Goal: Ask a question

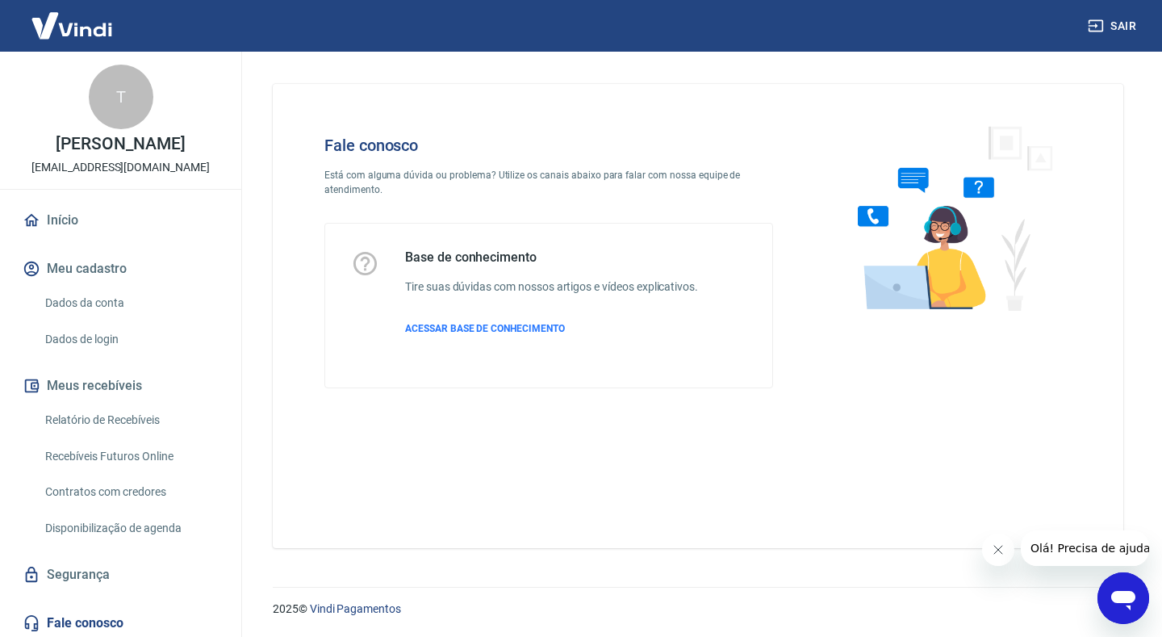
click at [1111, 591] on icon "Abrir janela de mensagens" at bounding box center [1123, 597] width 29 height 29
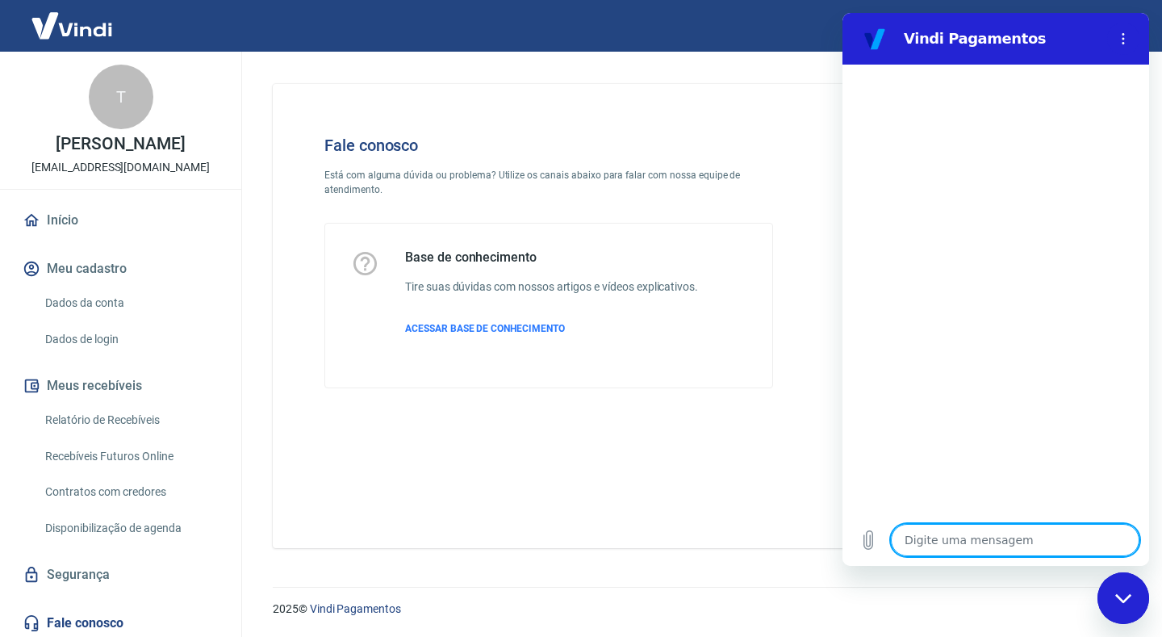
type textarea "b"
type textarea "x"
type textarea "bo"
type textarea "x"
type textarea "bom"
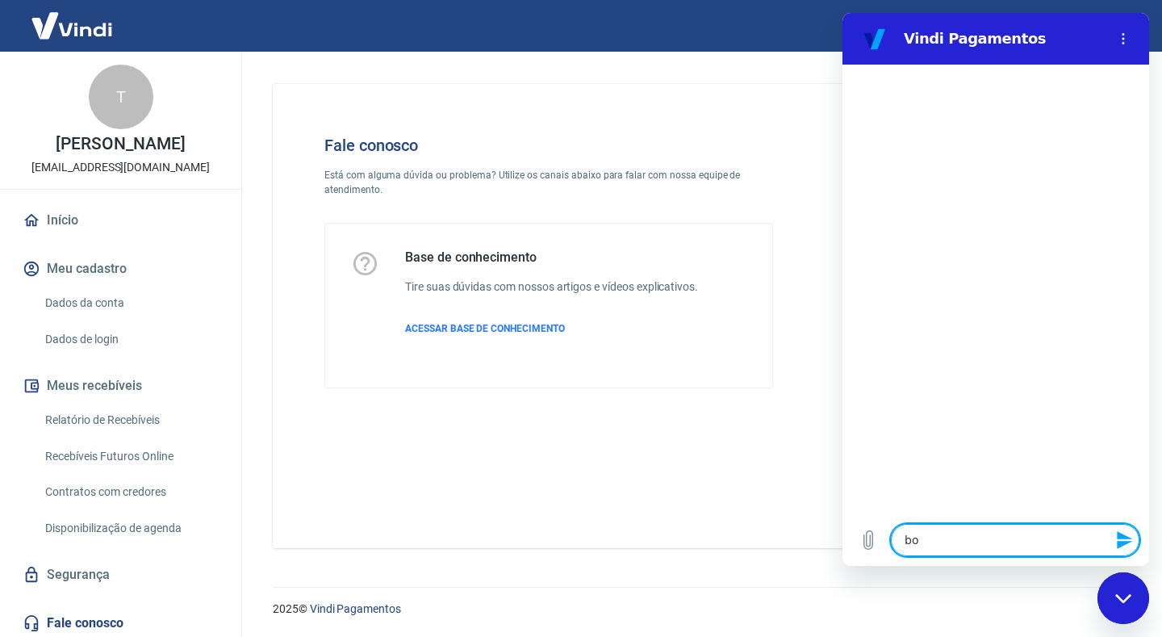
type textarea "x"
type textarea "bom"
type textarea "x"
type textarea "bom d"
type textarea "x"
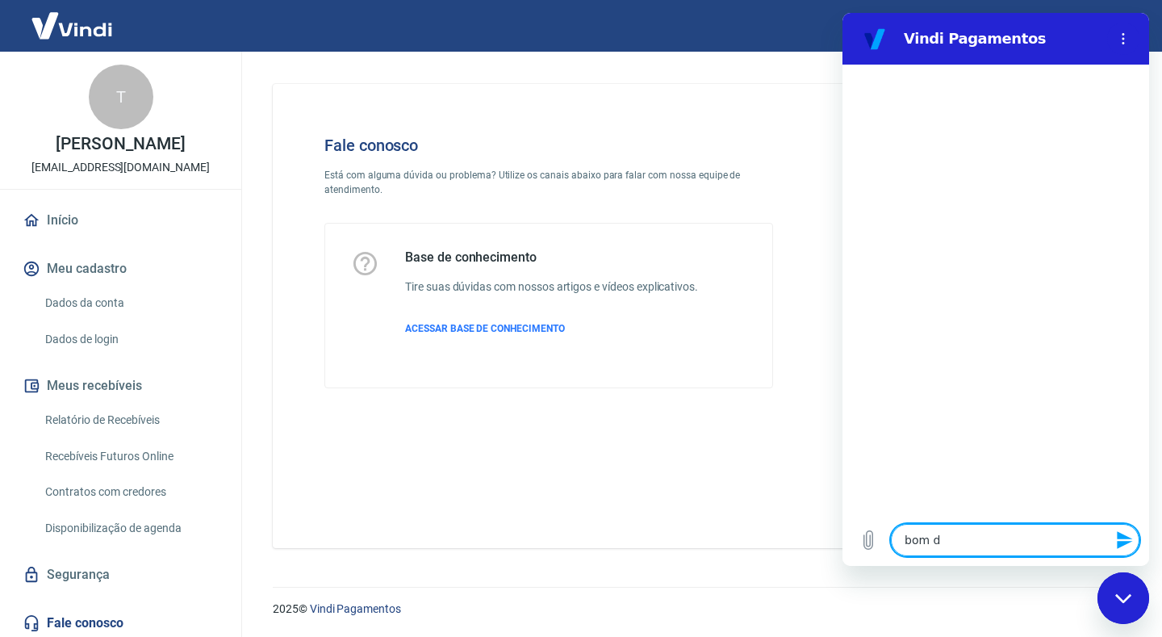
type textarea "bom di"
type textarea "x"
type textarea "bom dia"
type textarea "x"
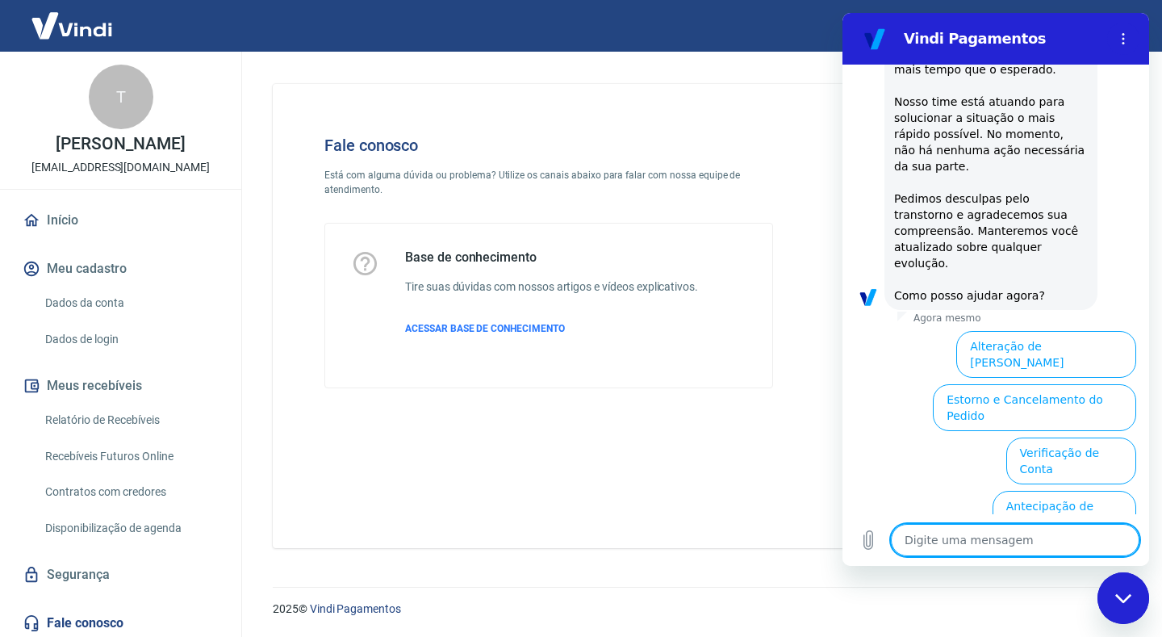
type textarea "x"
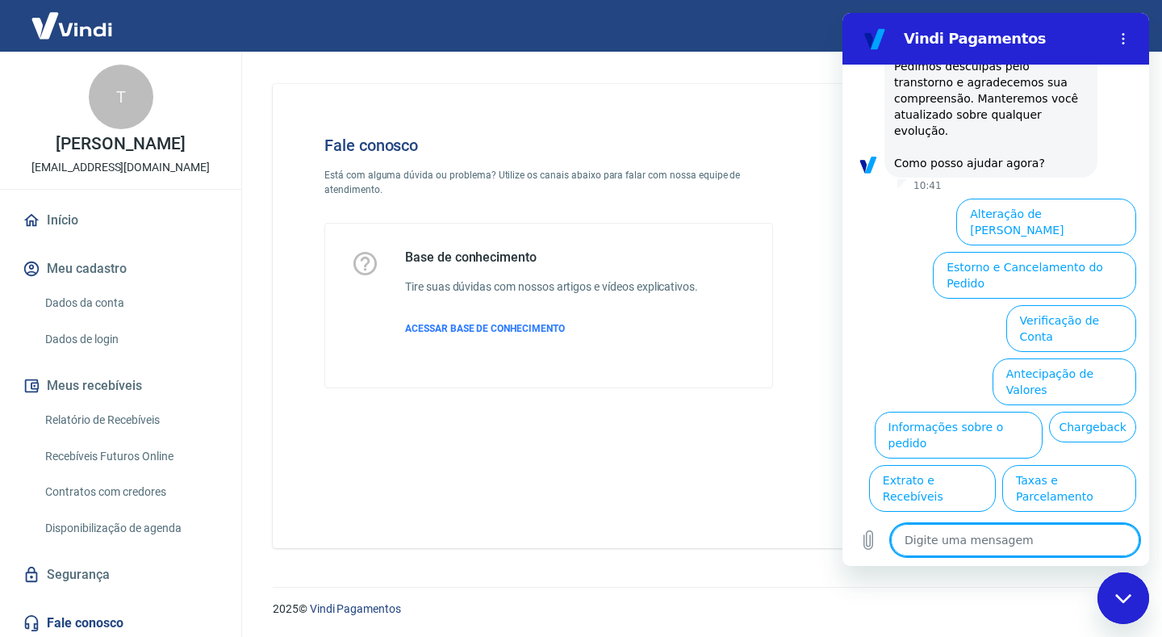
type textarea "v"
type textarea "x"
type textarea "ve"
type textarea "x"
type textarea "ven"
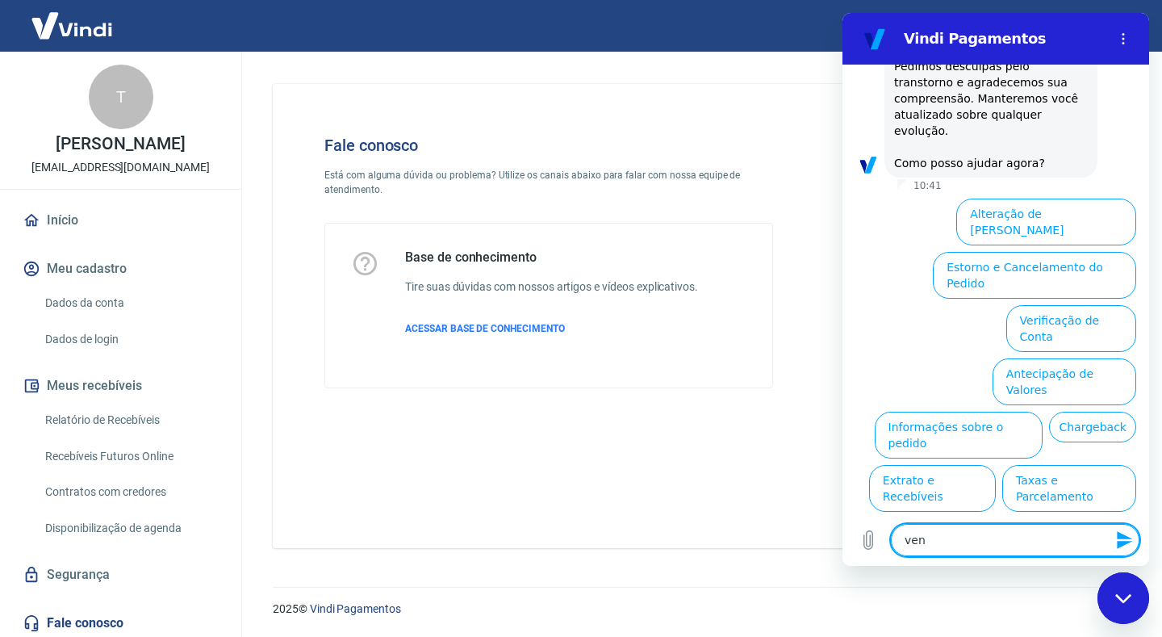
type textarea "x"
type textarea "vend"
type textarea "x"
type textarea "venda"
type textarea "x"
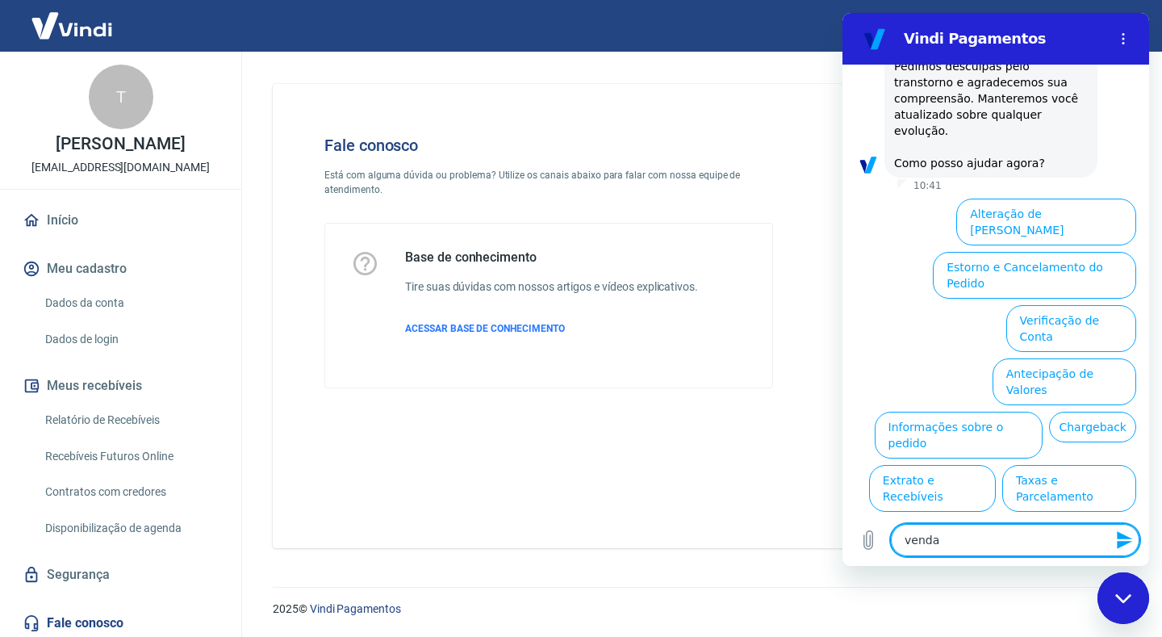
type textarea "venda"
type textarea "x"
type textarea "venda n"
type textarea "x"
type textarea "venda nã"
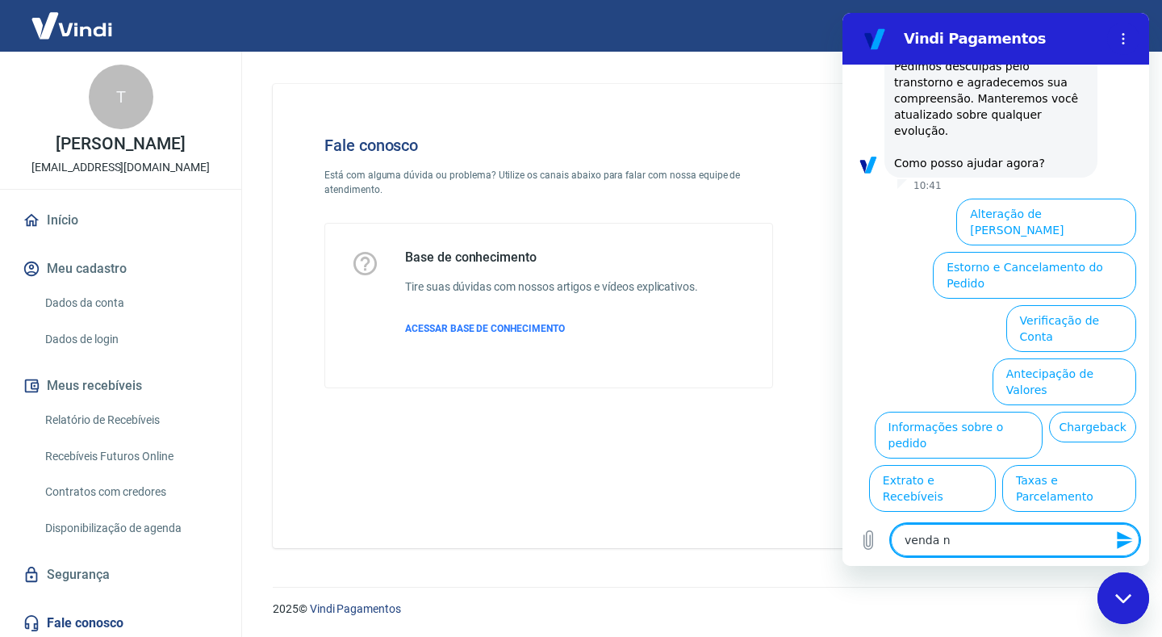
type textarea "x"
type textarea "venda não"
type textarea "x"
type textarea "venda não"
type textarea "x"
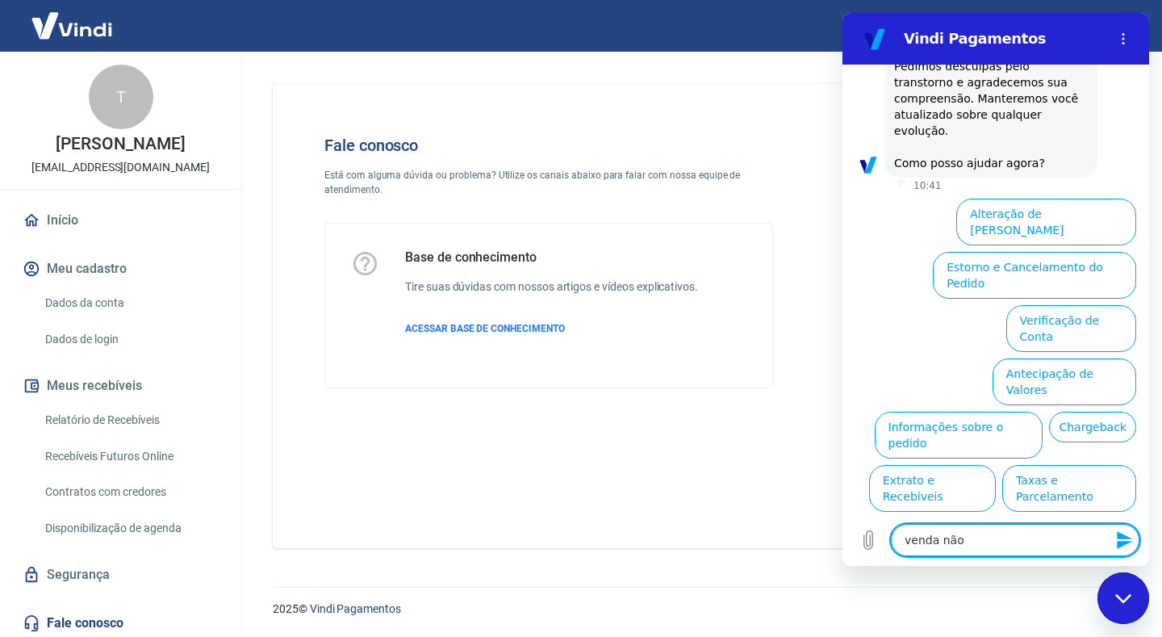
type textarea "venda não a"
type textarea "x"
type textarea "venda não ap"
type textarea "x"
type textarea "venda não apa"
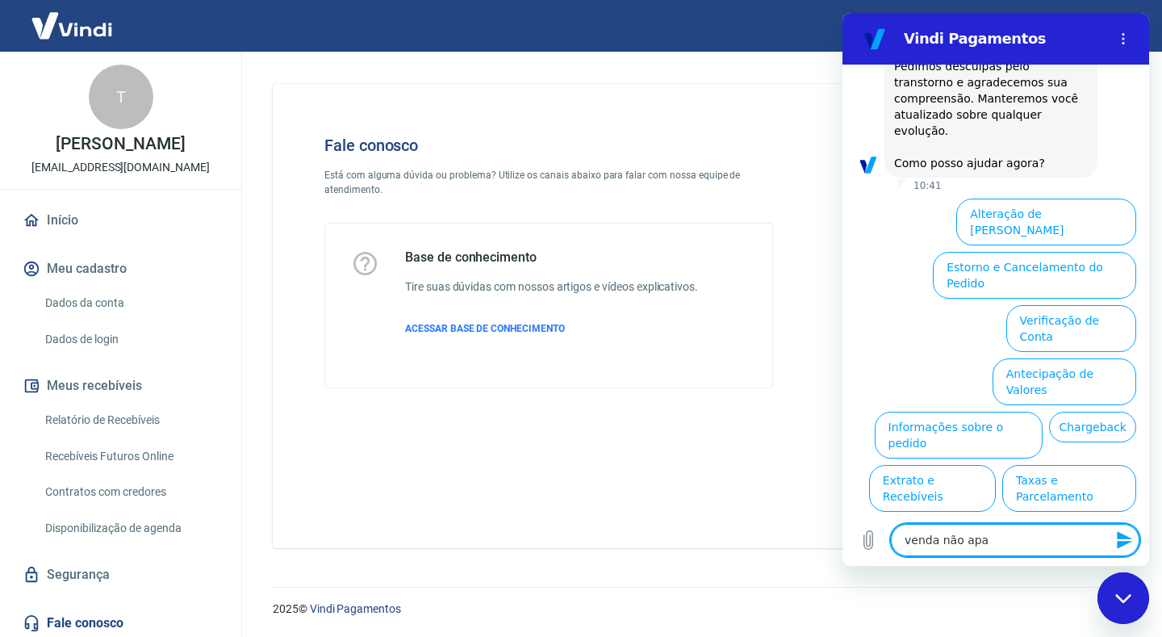
type textarea "x"
type textarea "venda não apar"
type textarea "x"
type textarea "venda não apare"
type textarea "x"
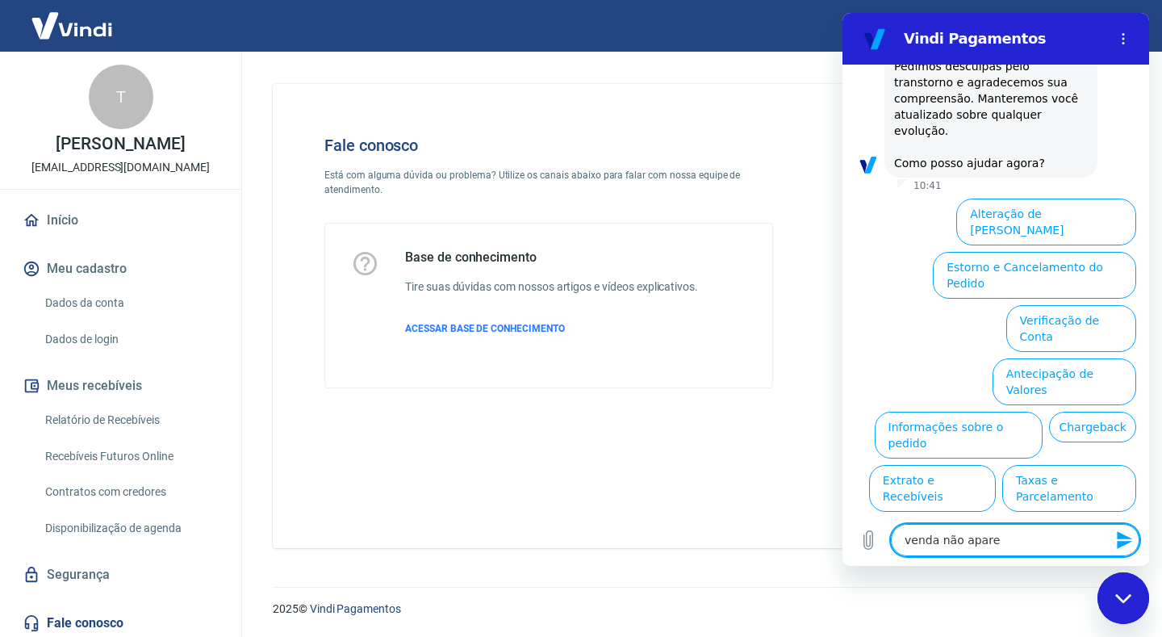
type textarea "venda não aparec"
type textarea "x"
type textarea "venda não aparece"
type textarea "x"
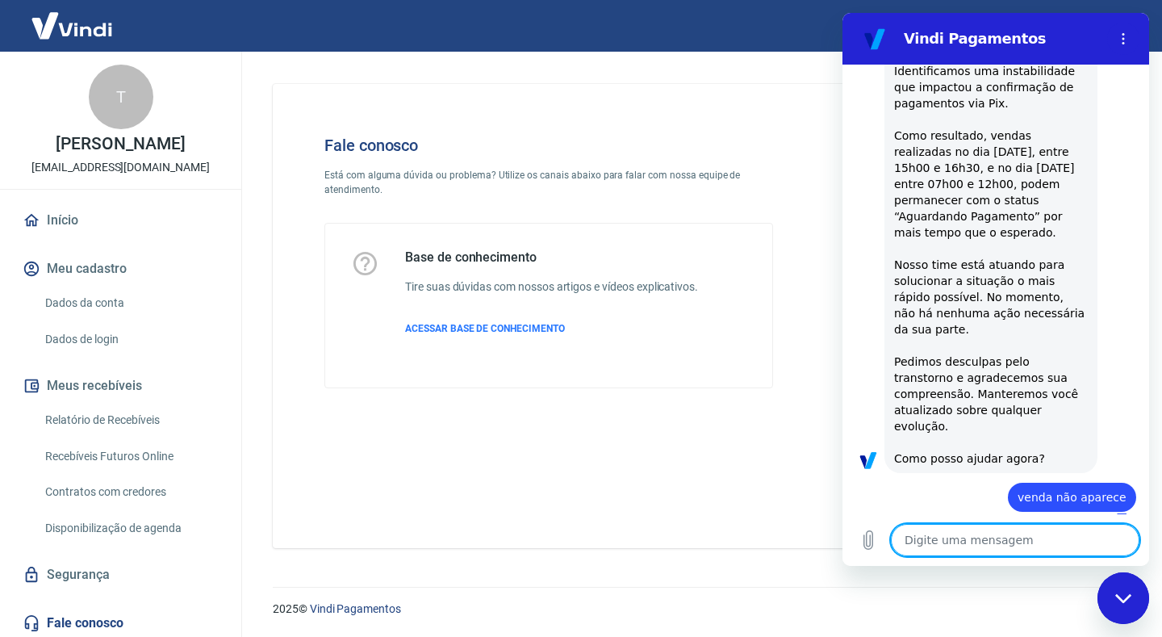
type textarea "x"
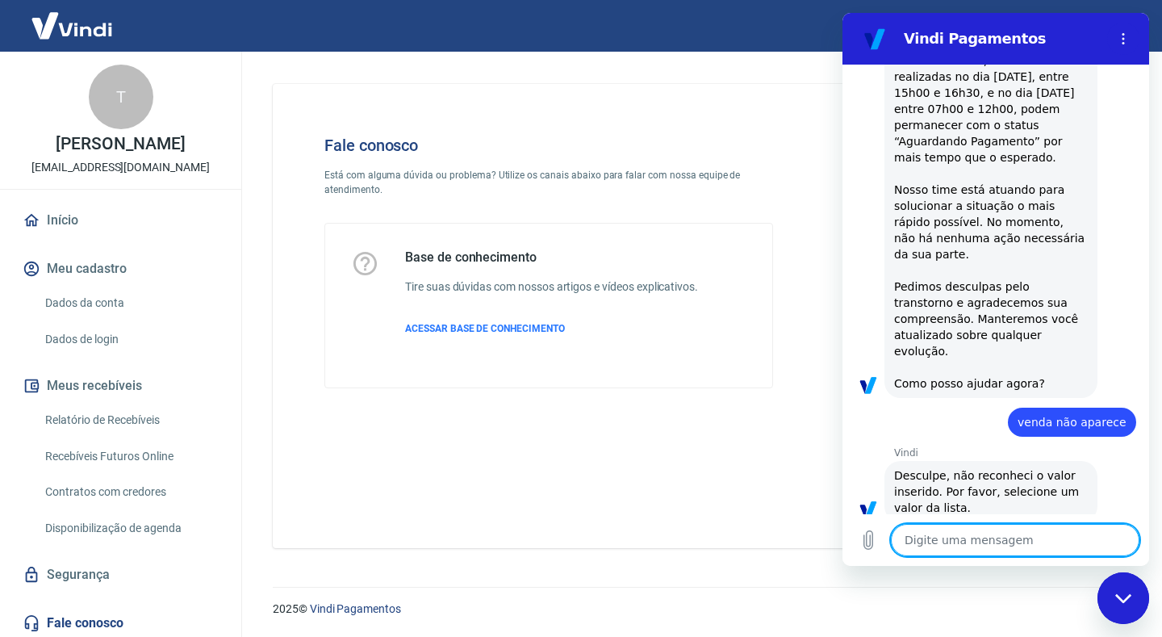
scroll to position [211, 0]
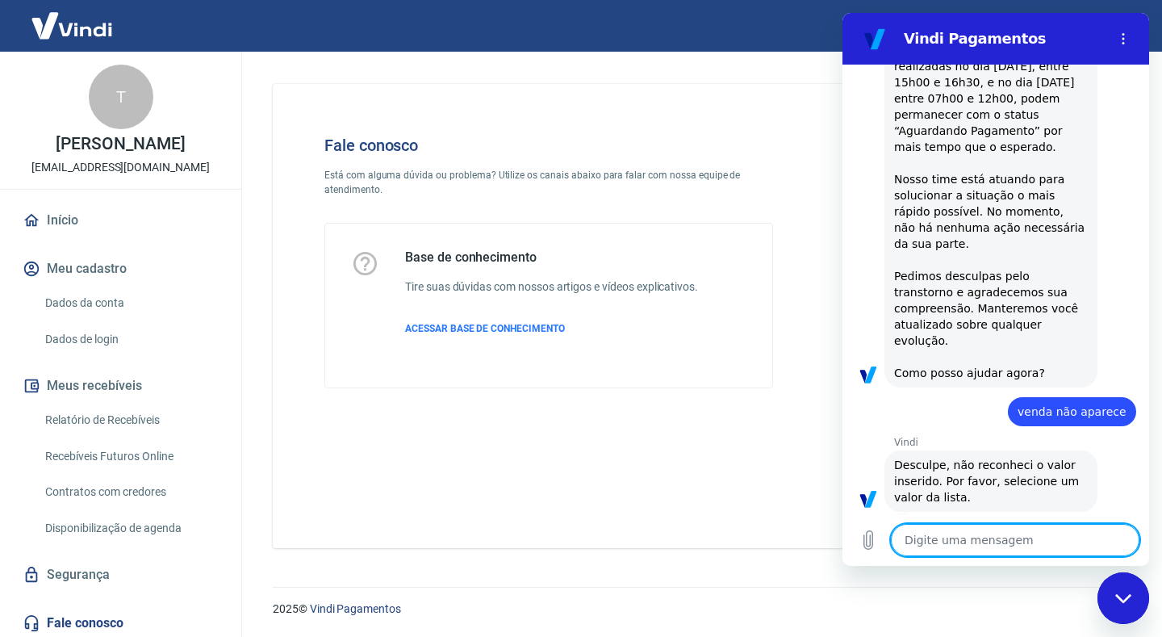
type textarea "f"
type textarea "x"
type textarea "fa"
type textarea "x"
type textarea "faa"
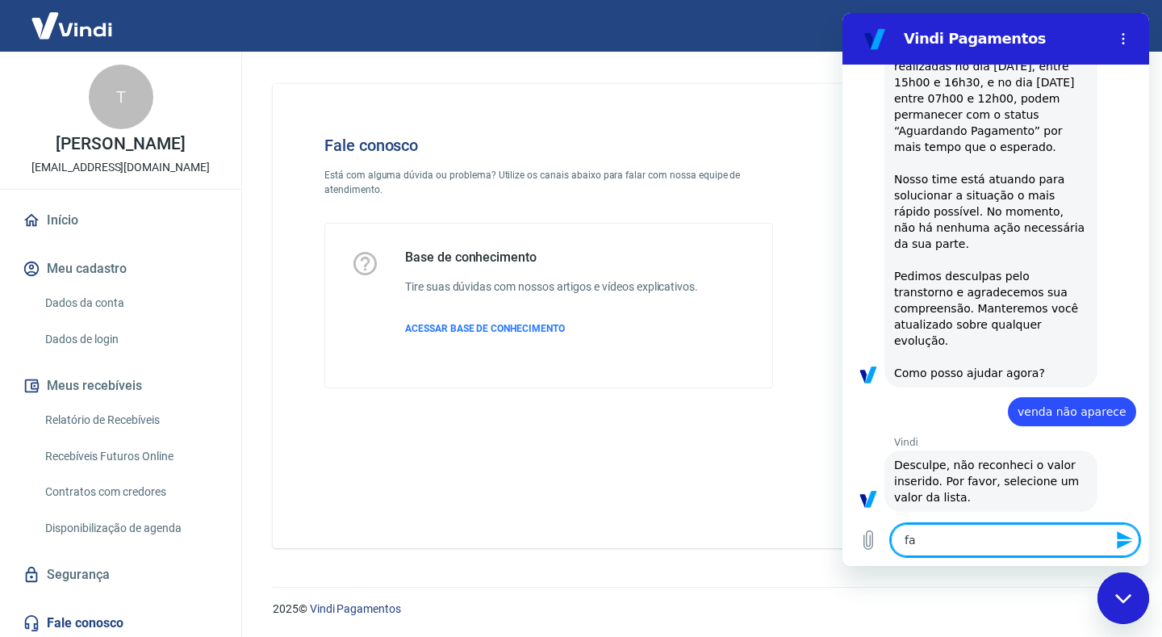
type textarea "x"
type textarea "fa"
type textarea "x"
type textarea "fal"
type textarea "x"
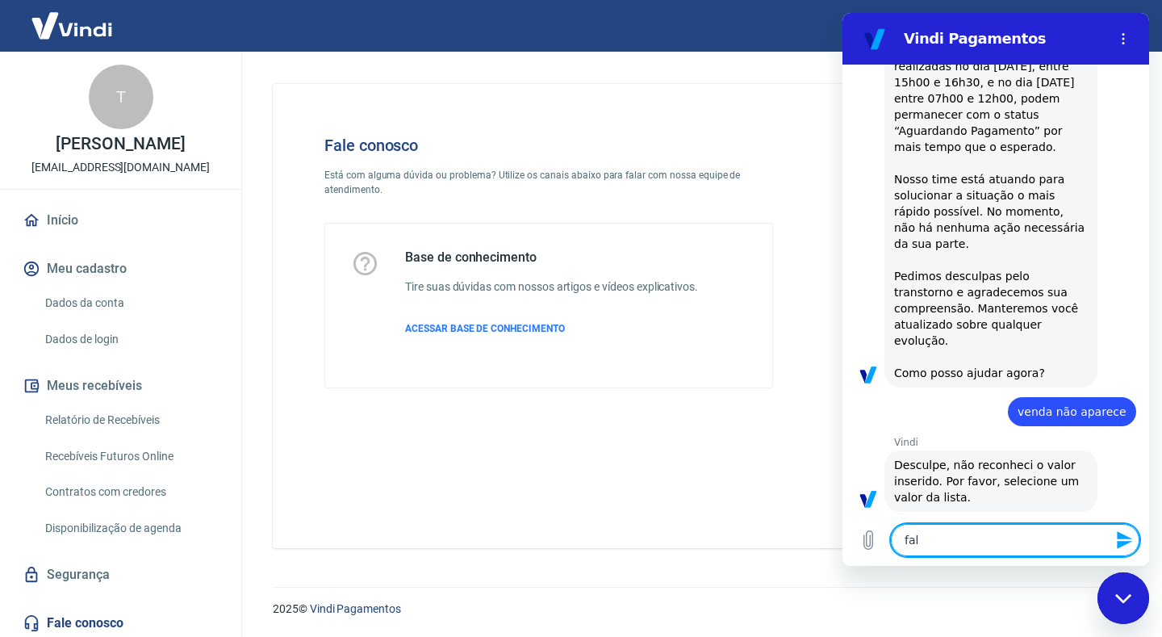
type textarea "fala"
type textarea "x"
type textarea "falar"
type textarea "x"
type textarea "falar"
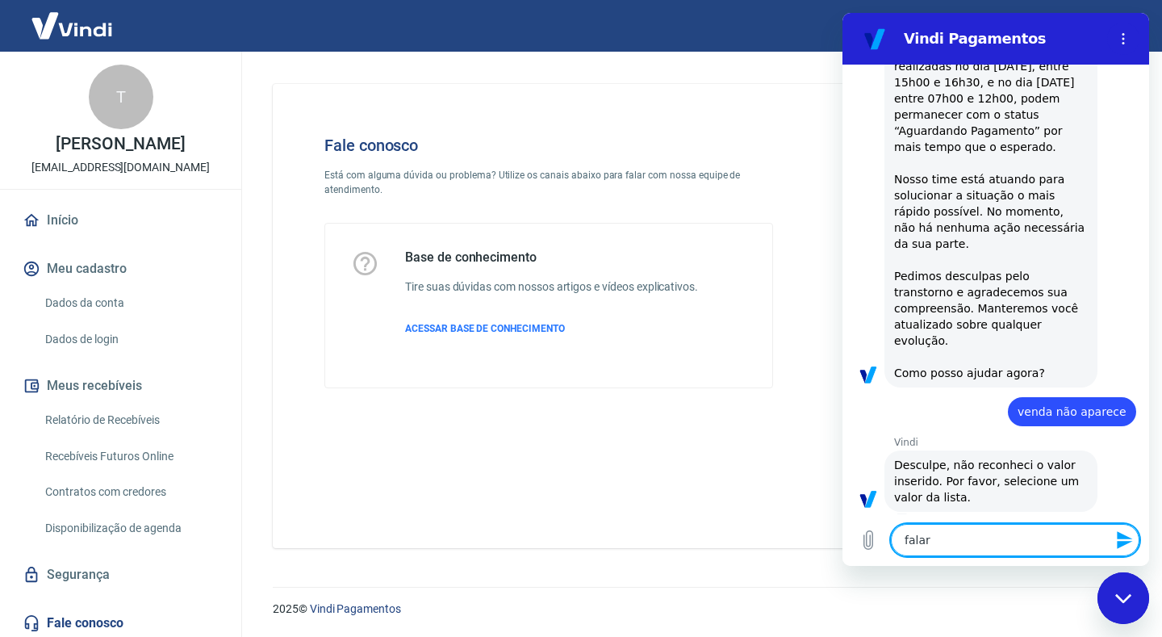
type textarea "x"
type textarea "falar c"
type textarea "x"
type textarea "falar co"
type textarea "x"
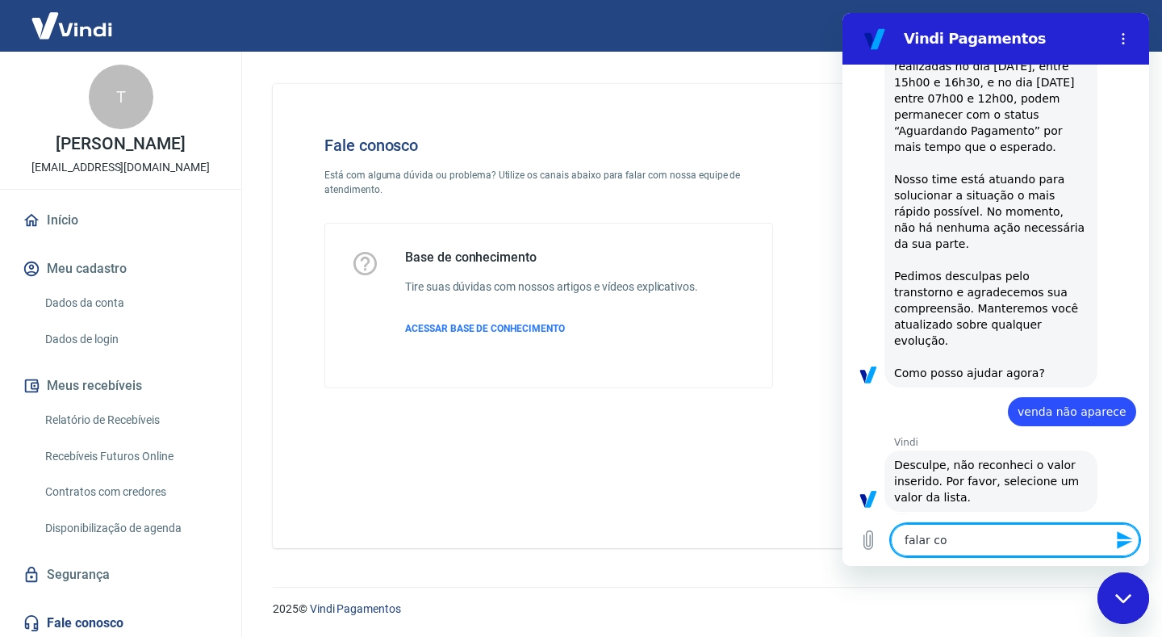
type textarea "falar com"
type textarea "x"
type textarea "falar com"
type textarea "x"
type textarea "falar com a"
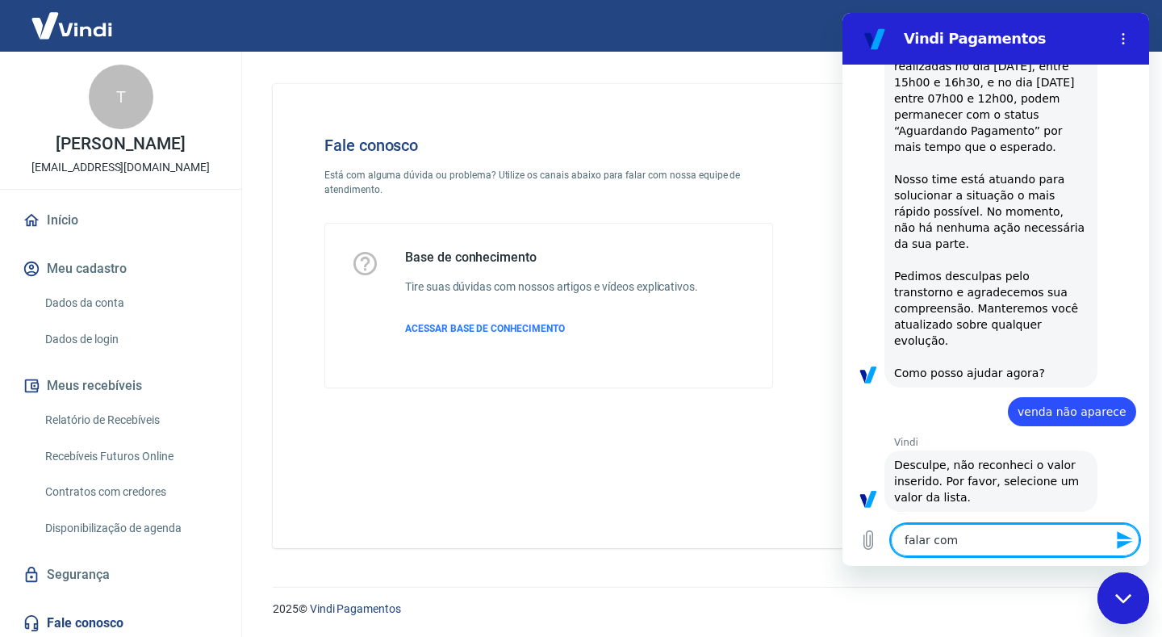
type textarea "x"
type textarea "falar com at"
type textarea "x"
type textarea "falar com ate"
type textarea "x"
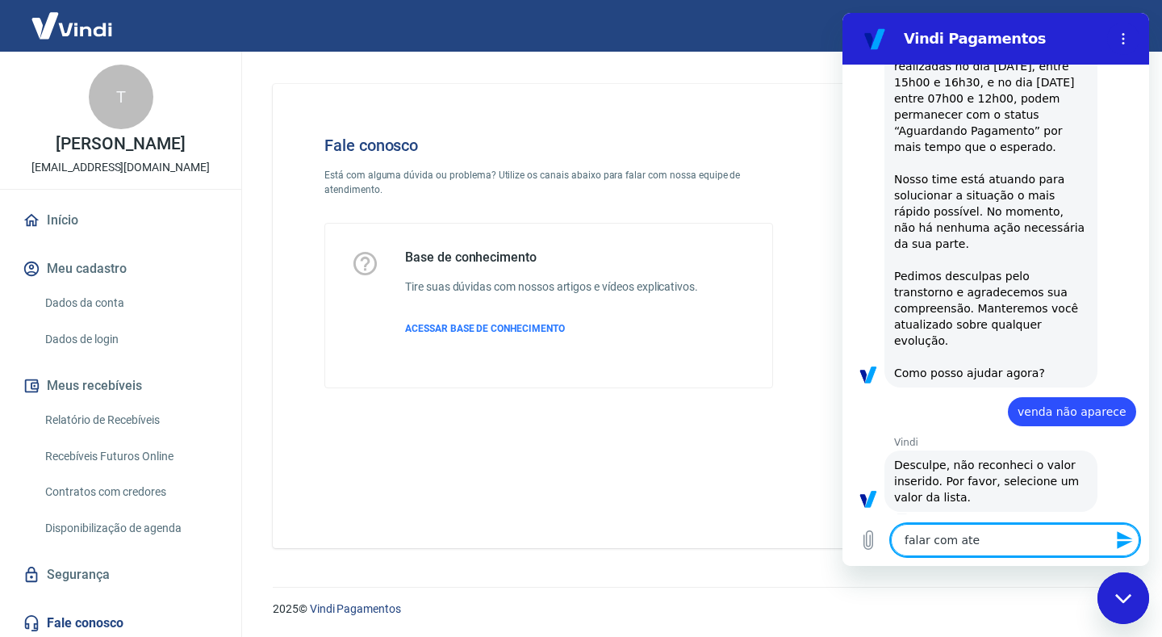
type textarea "falar com aten"
type textarea "x"
type textarea "falar com atend"
type textarea "x"
type textarea "falar com atende"
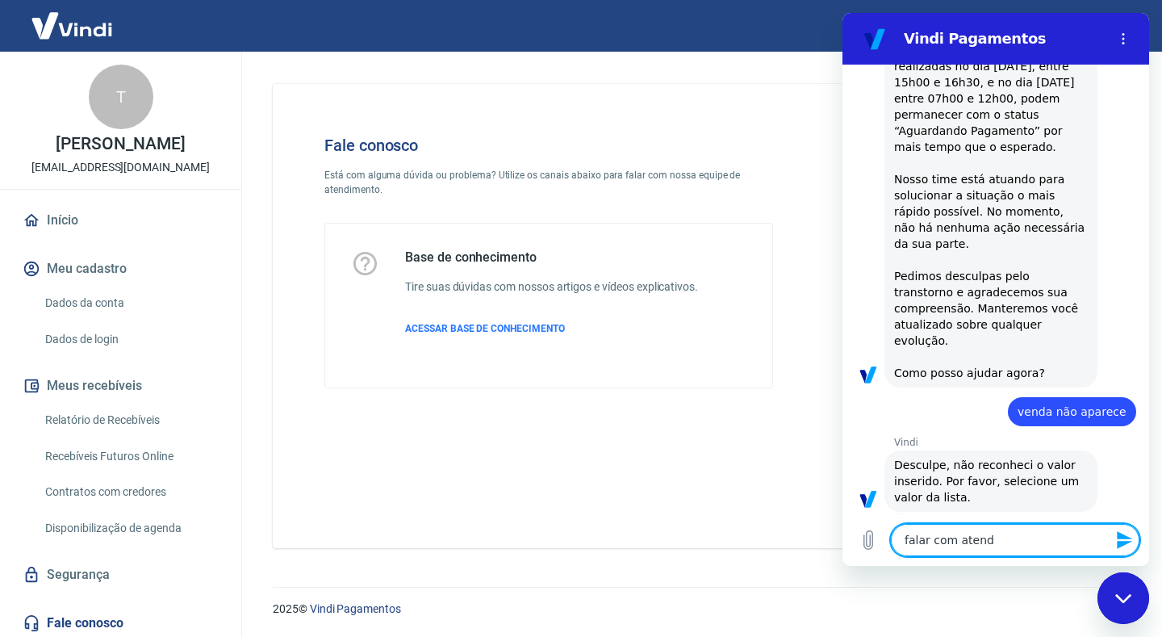
type textarea "x"
type textarea "falar com atenden"
type textarea "x"
type textarea "falar com atendent"
type textarea "x"
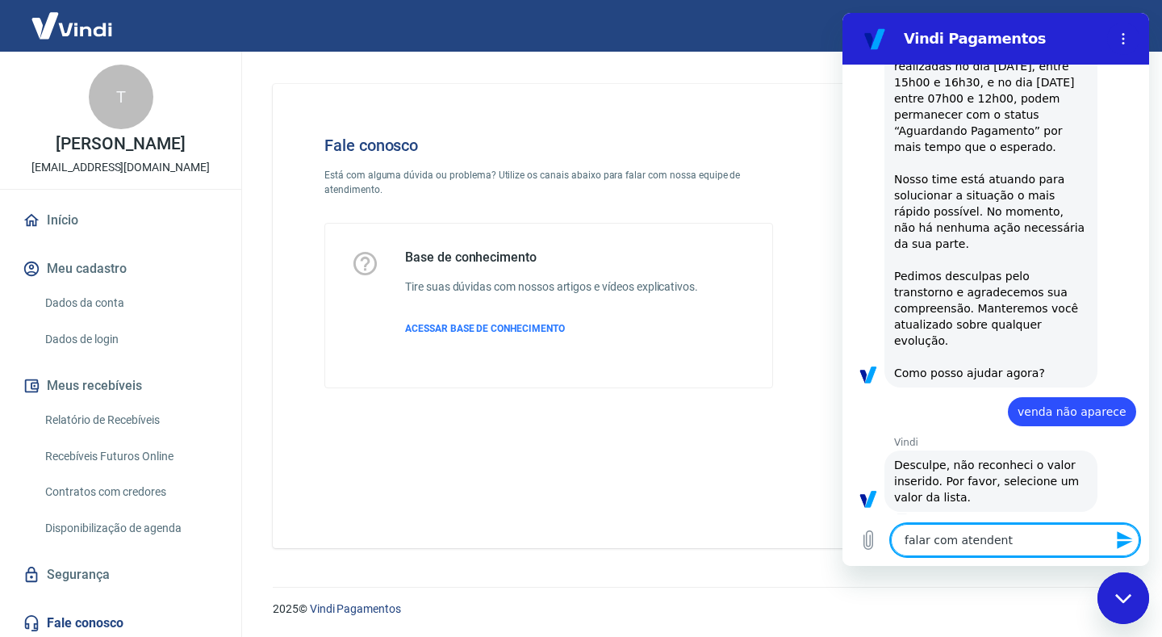
type textarea "falar com atendente"
type textarea "x"
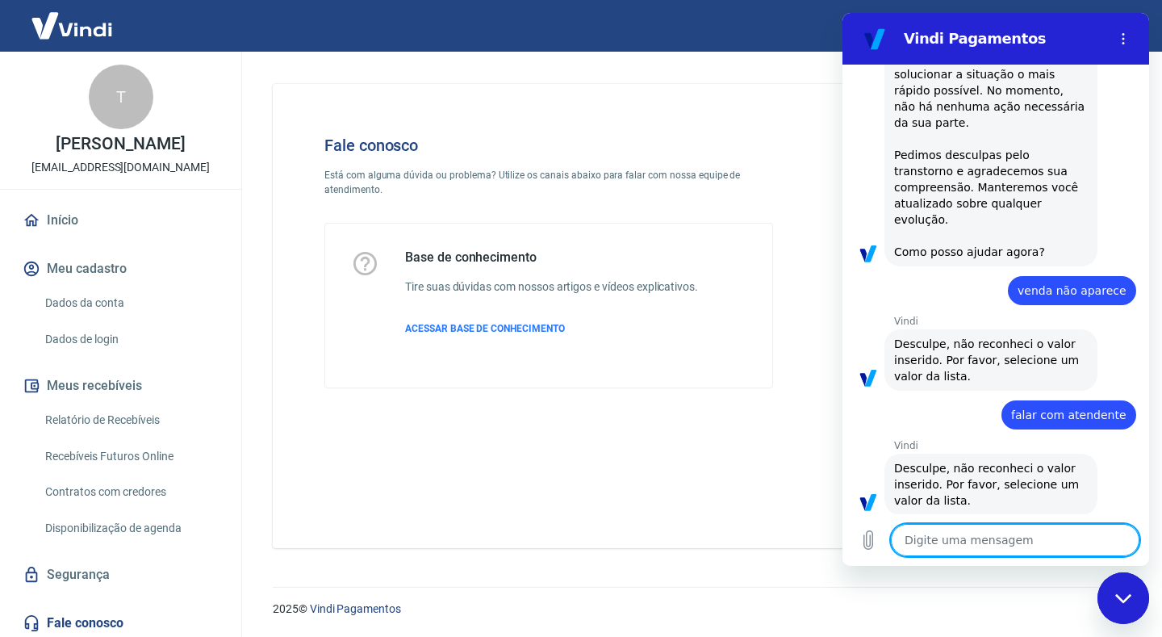
scroll to position [336, 0]
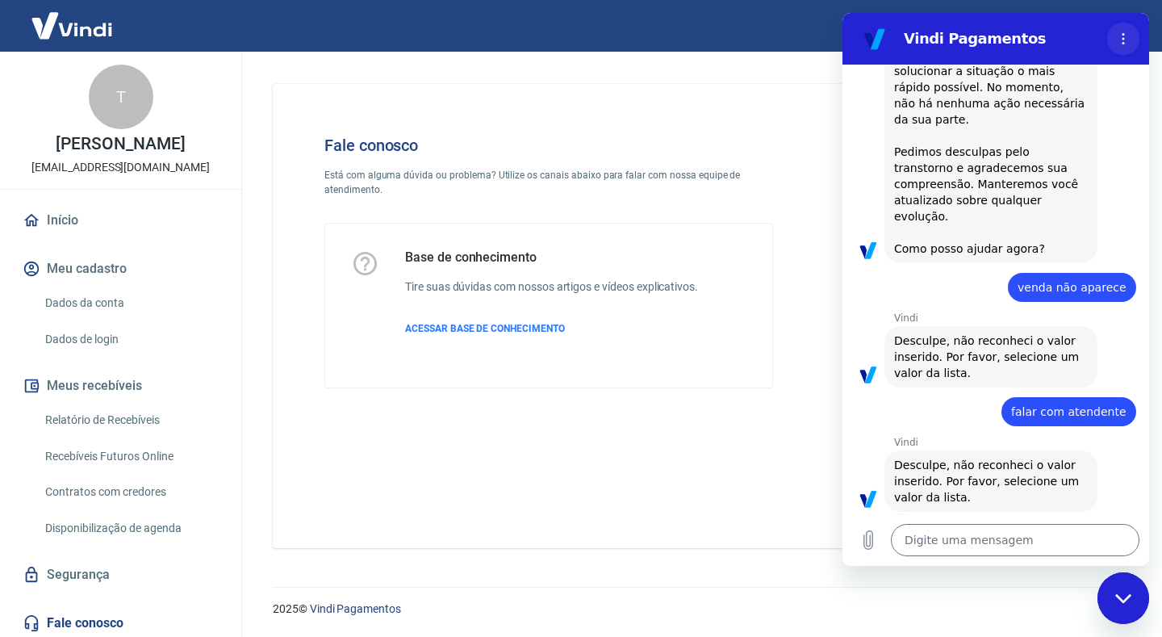
click at [1122, 40] on circle "Menu de opções" at bounding box center [1123, 39] width 2 height 2
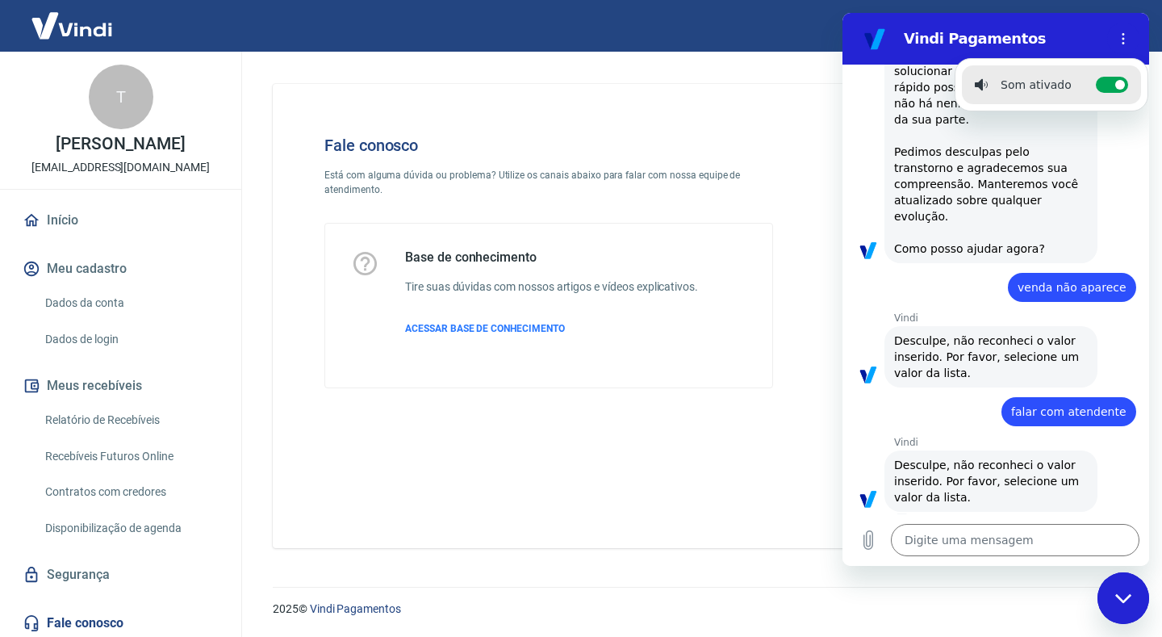
click at [1114, 617] on div "Fechar janela de mensagens" at bounding box center [1123, 598] width 48 height 48
type textarea "x"
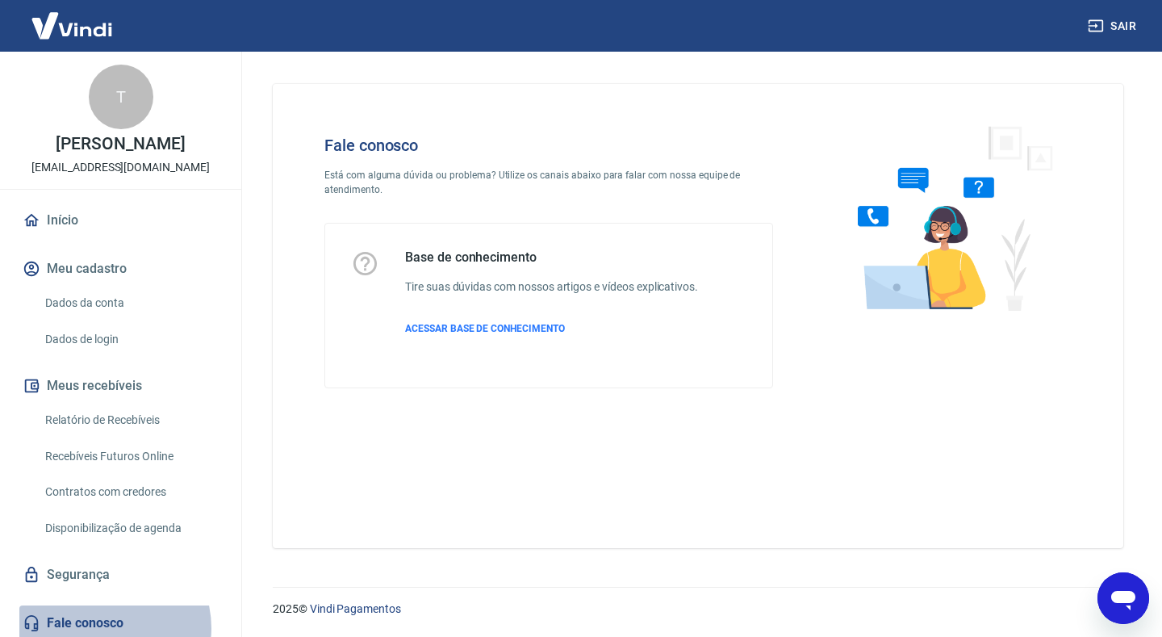
click at [102, 628] on link "Fale conosco" at bounding box center [120, 623] width 203 height 36
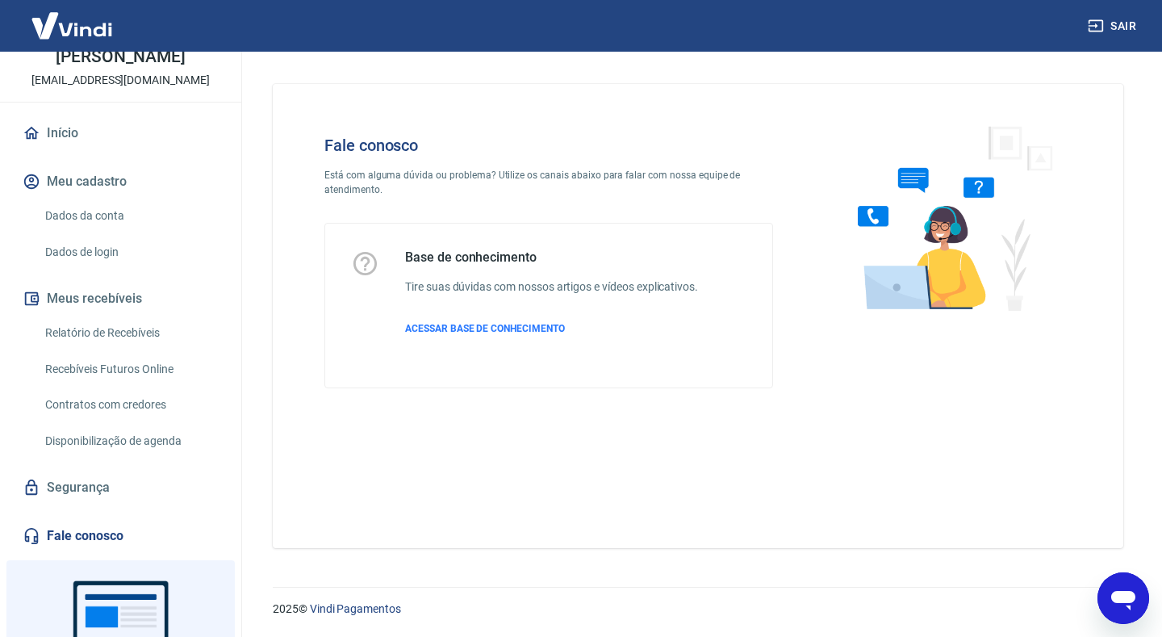
scroll to position [199, 0]
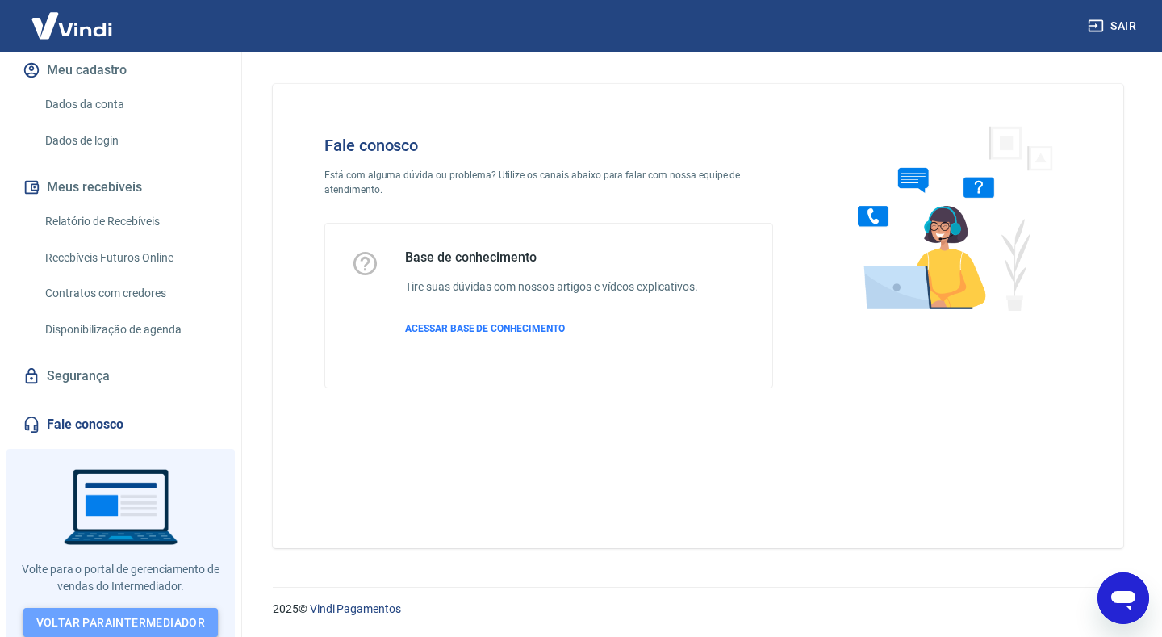
click at [168, 609] on link "Voltar para Intermediador" at bounding box center [120, 623] width 195 height 30
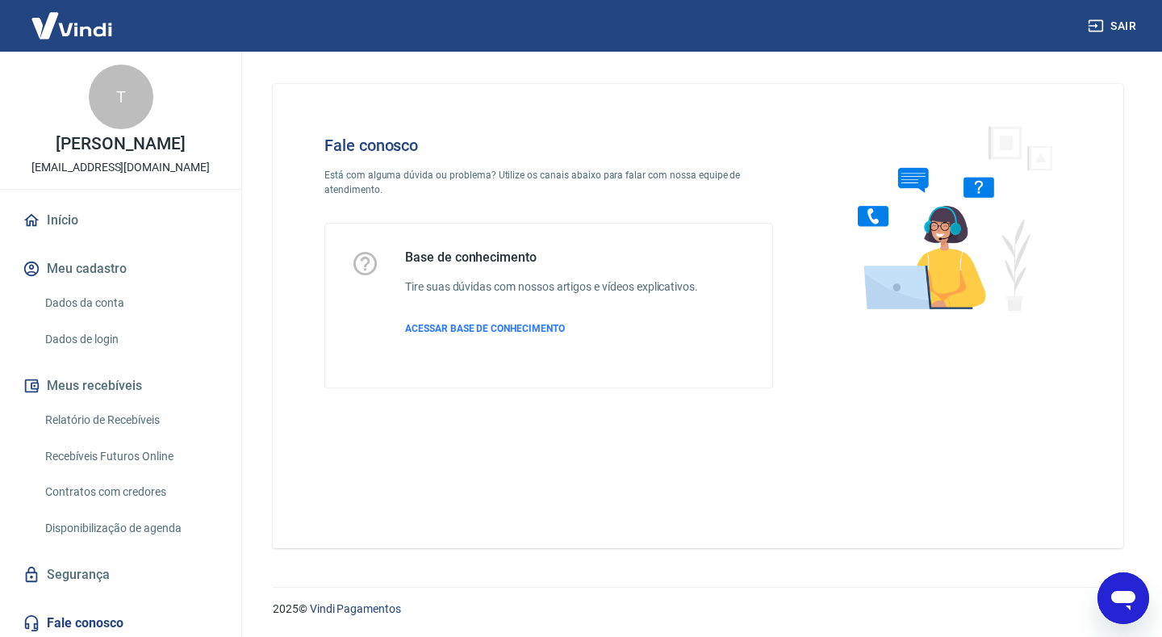
click at [1123, 601] on icon "Abrir janela de mensagens" at bounding box center [1123, 600] width 24 height 19
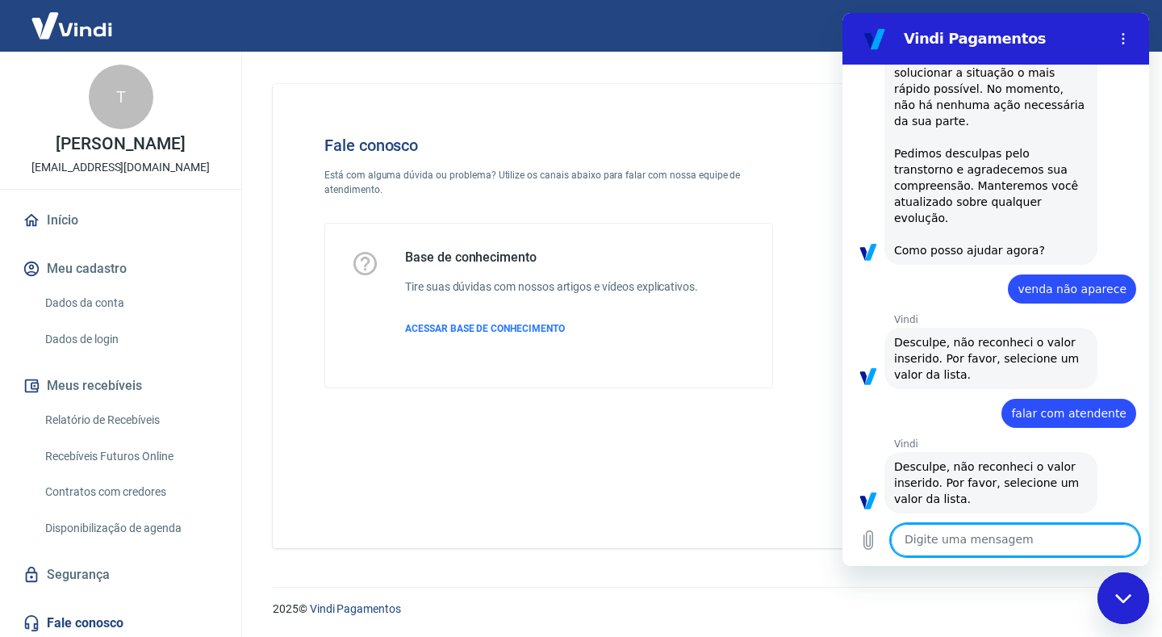
scroll to position [336, 0]
type textarea "x"
